Goal: Information Seeking & Learning: Find specific fact

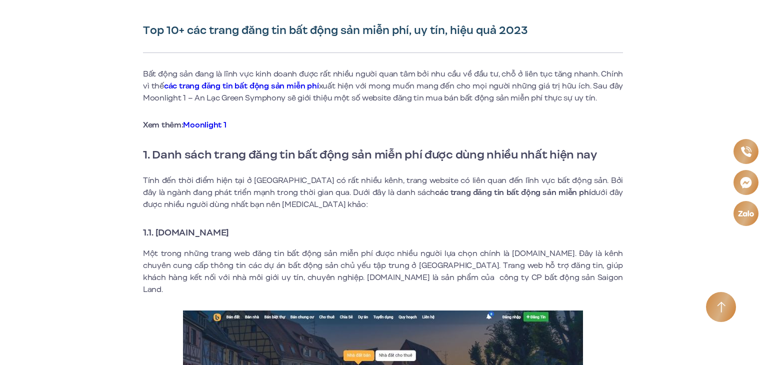
drag, startPoint x: 158, startPoint y: 230, endPoint x: 264, endPoint y: 230, distance: 106.1
click at [264, 230] on h3 "1.1. [DOMAIN_NAME]" at bounding box center [383, 233] width 480 height 14
copy strong "[DOMAIN_NAME]"
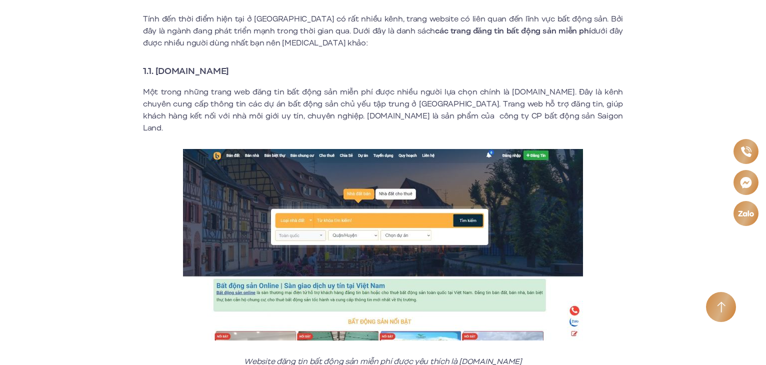
scroll to position [533, 0]
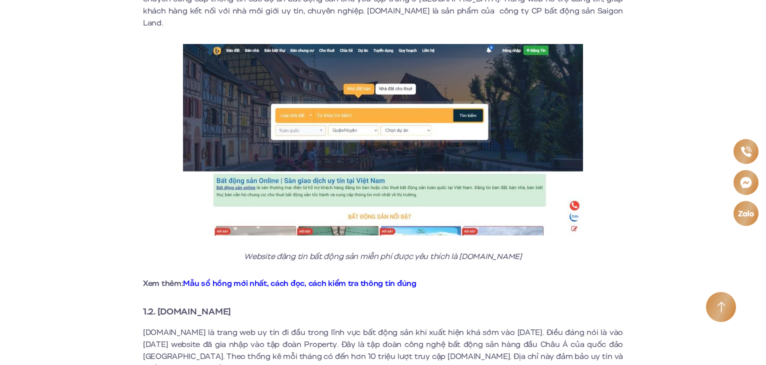
drag, startPoint x: 158, startPoint y: 299, endPoint x: 251, endPoint y: 295, distance: 93.1
click at [250, 305] on h3 "1.2. [DOMAIN_NAME]" at bounding box center [383, 312] width 480 height 14
copy strong "[DOMAIN_NAME]"
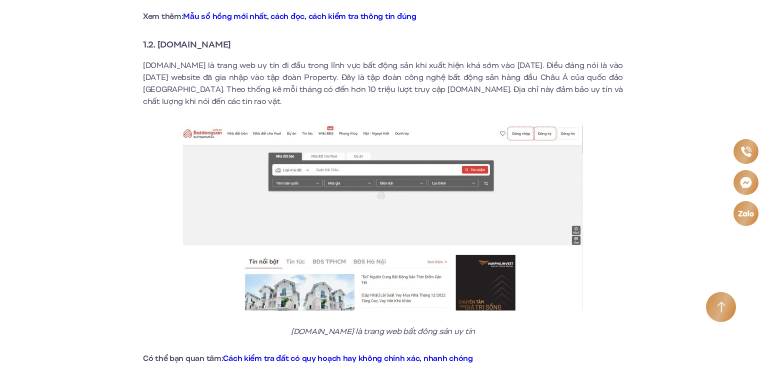
scroll to position [1067, 0]
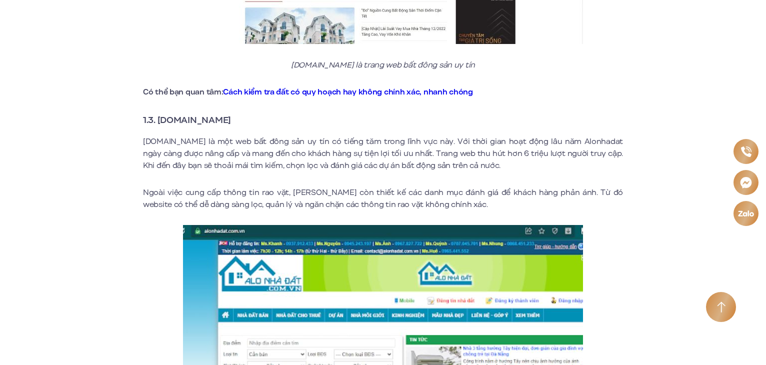
drag, startPoint x: 166, startPoint y: 109, endPoint x: 239, endPoint y: 111, distance: 73.1
click at [239, 113] on h3 "1.3. [DOMAIN_NAME]" at bounding box center [383, 120] width 480 height 14
copy strong "[DOMAIN_NAME]"
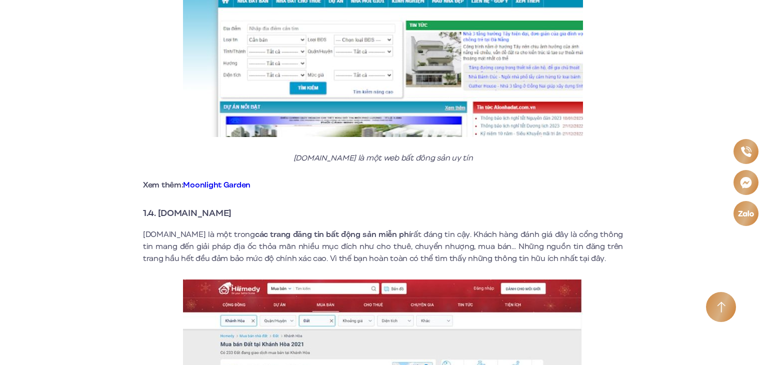
scroll to position [1401, 0]
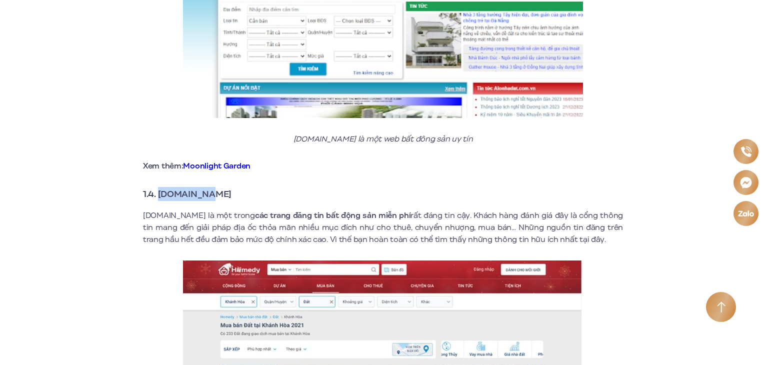
drag, startPoint x: 200, startPoint y: 183, endPoint x: 227, endPoint y: 183, distance: 27.0
click at [227, 187] on h3 "1.4. [DOMAIN_NAME]" at bounding box center [383, 194] width 480 height 14
copy strong "[DOMAIN_NAME]"
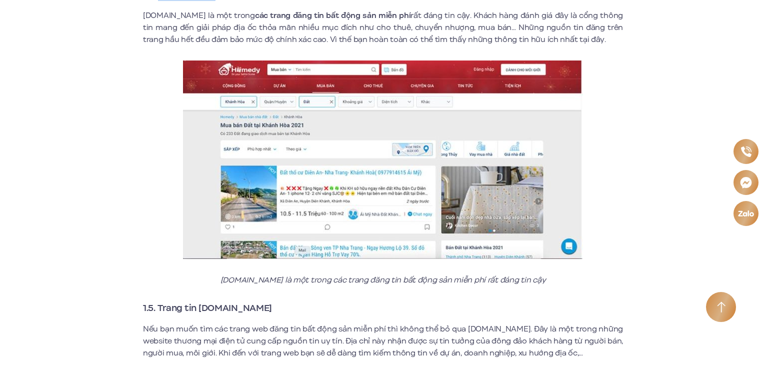
scroll to position [1934, 0]
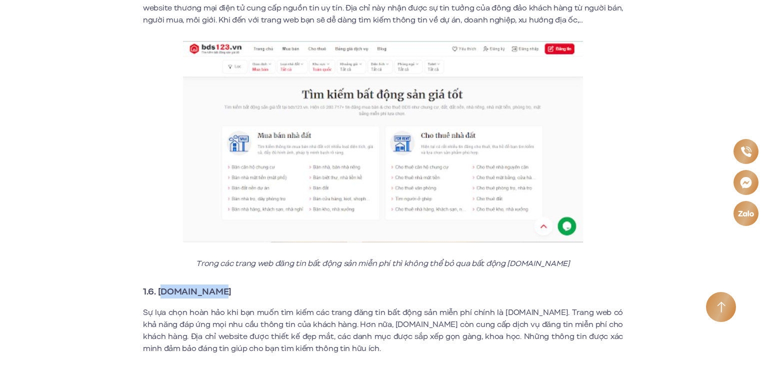
drag, startPoint x: 160, startPoint y: 279, endPoint x: 220, endPoint y: 279, distance: 59.5
click at [219, 285] on h3 "1.6. [DOMAIN_NAME]" at bounding box center [383, 292] width 480 height 14
drag, startPoint x: 159, startPoint y: 279, endPoint x: 234, endPoint y: 276, distance: 75.1
click at [234, 285] on h3 "1.6. [DOMAIN_NAME]" at bounding box center [383, 292] width 480 height 14
copy strong "[DOMAIN_NAME]"
